Goal: Task Accomplishment & Management: Use online tool/utility

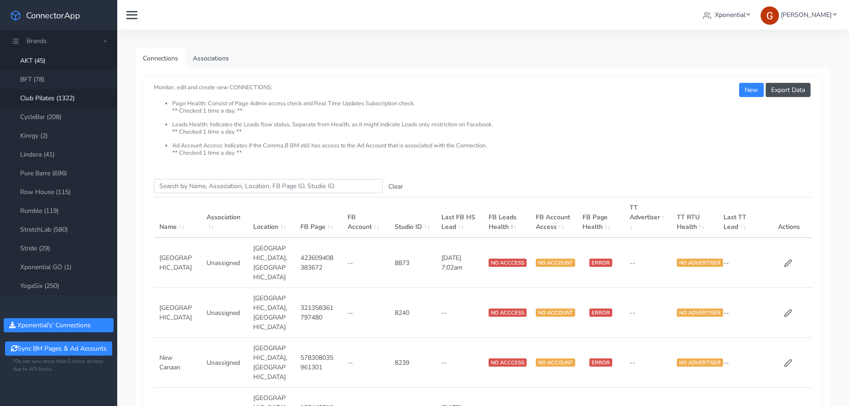
click at [42, 98] on link "Club Pilates (1322)" at bounding box center [58, 98] width 117 height 19
click at [186, 185] on input "Search this table" at bounding box center [268, 186] width 229 height 14
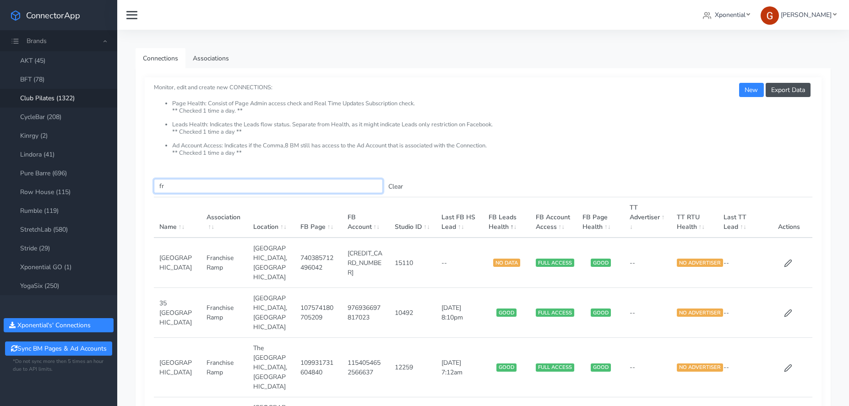
type input "f"
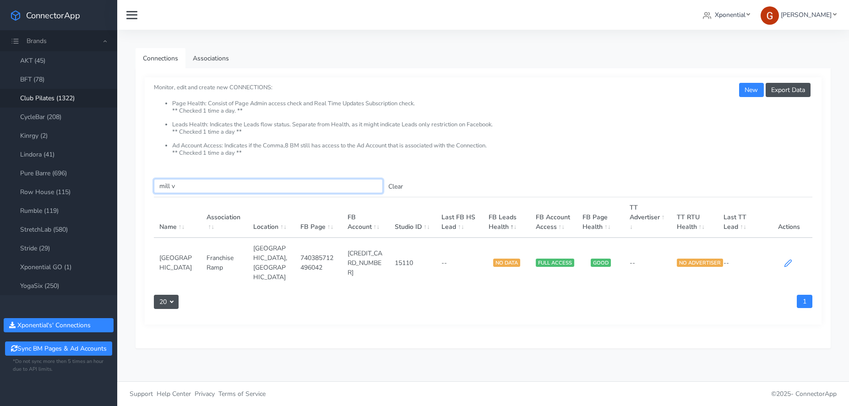
type input "mill v"
click at [784, 259] on icon at bounding box center [788, 263] width 8 height 8
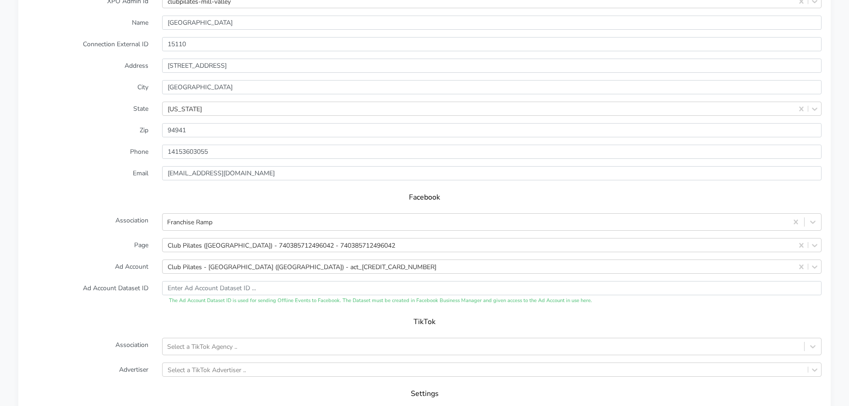
scroll to position [743, 0]
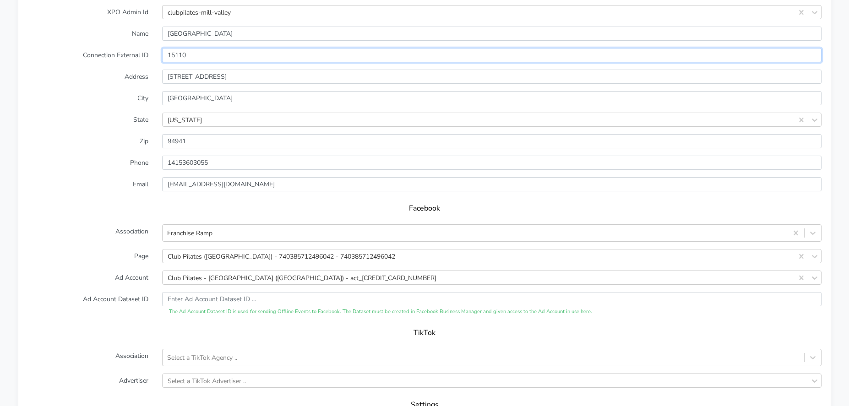
click at [174, 48] on input "15110" at bounding box center [491, 55] width 659 height 14
click at [174, 48] on form "XPO Admin Id clubpilates-mill-valley Name Mill Valley Connection External ID 15…" at bounding box center [424, 231] width 794 height 452
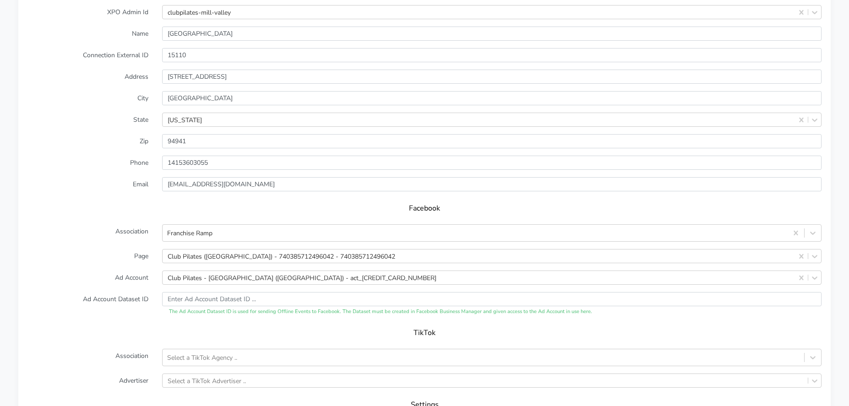
click at [104, 104] on label "City" at bounding box center [88, 98] width 135 height 14
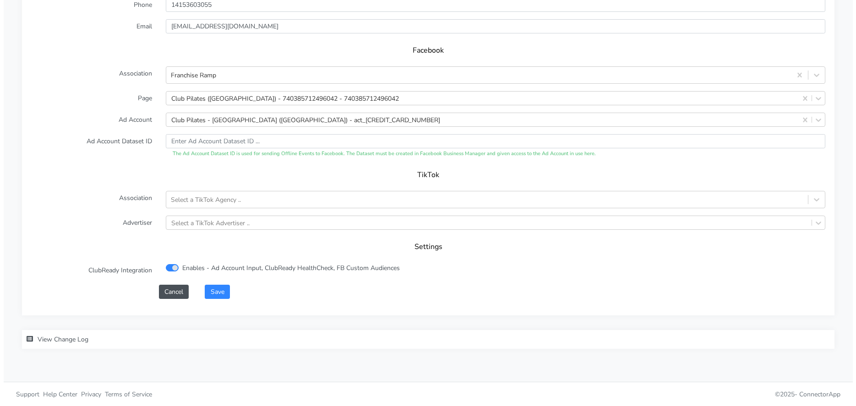
scroll to position [902, 0]
click at [213, 286] on button "Save" at bounding box center [213, 291] width 25 height 14
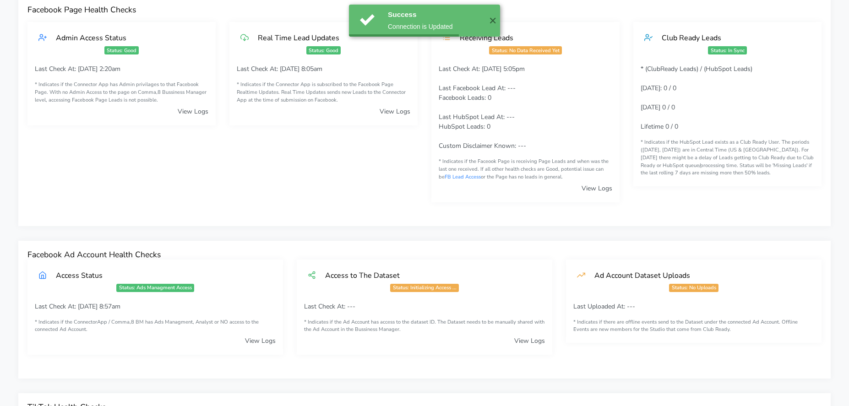
scroll to position [0, 0]
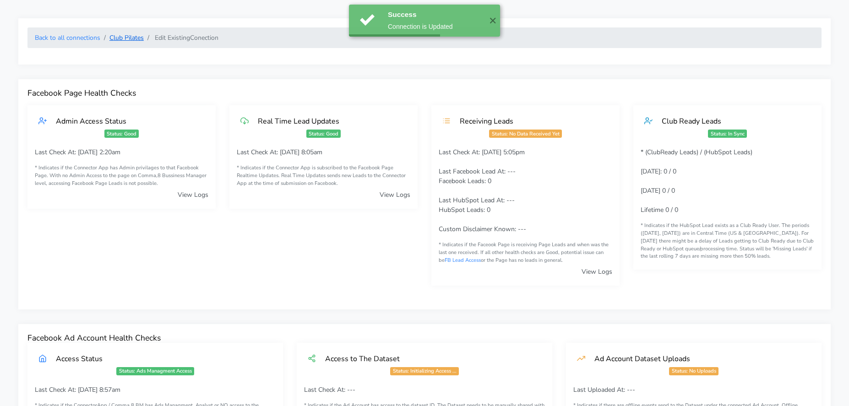
click at [117, 39] on link "Club Pilates" at bounding box center [126, 37] width 34 height 9
